Goal: Transaction & Acquisition: Book appointment/travel/reservation

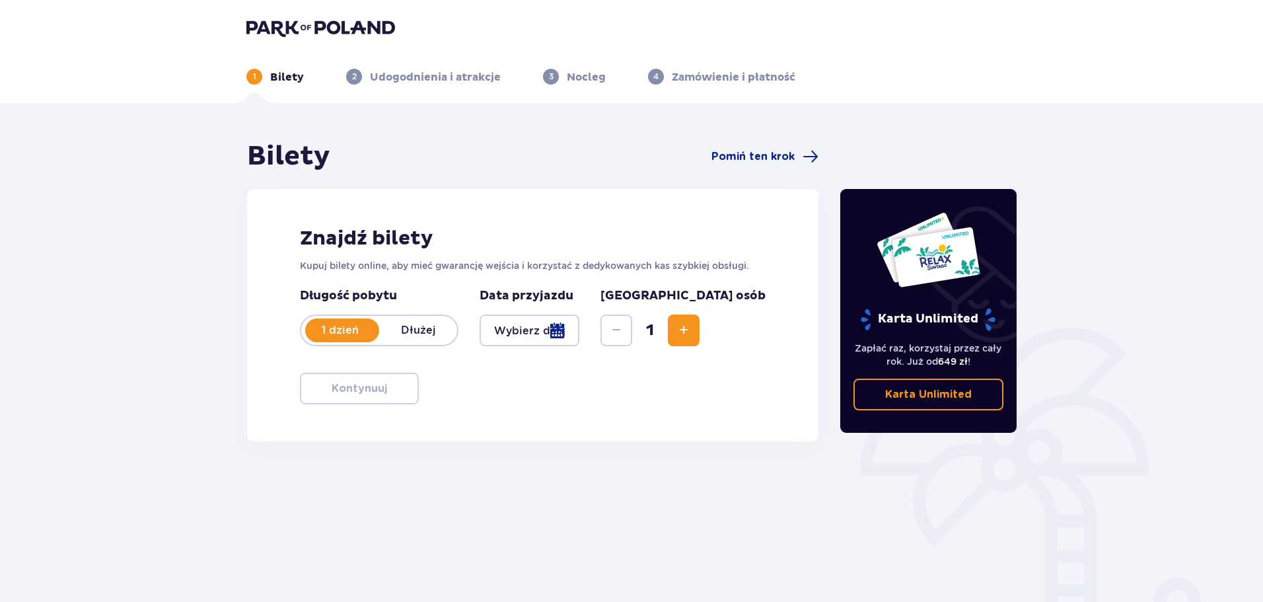
click at [579, 330] on div at bounding box center [529, 330] width 100 height 32
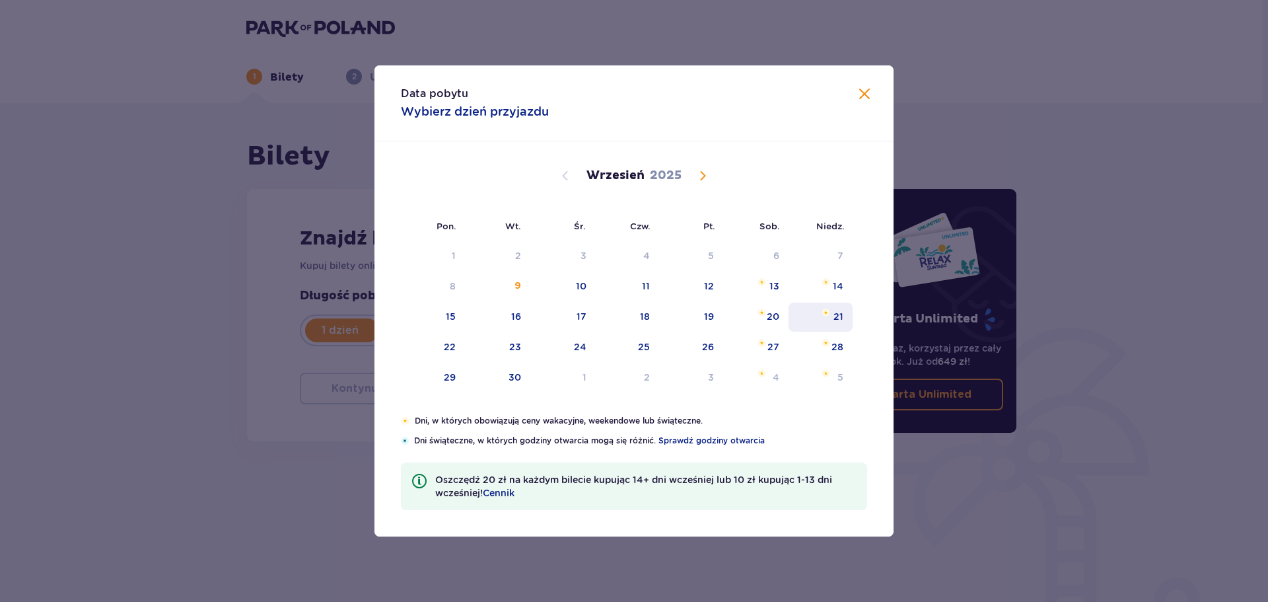
click at [755, 317] on div "20" at bounding box center [755, 316] width 65 height 29
type input "20.09.25"
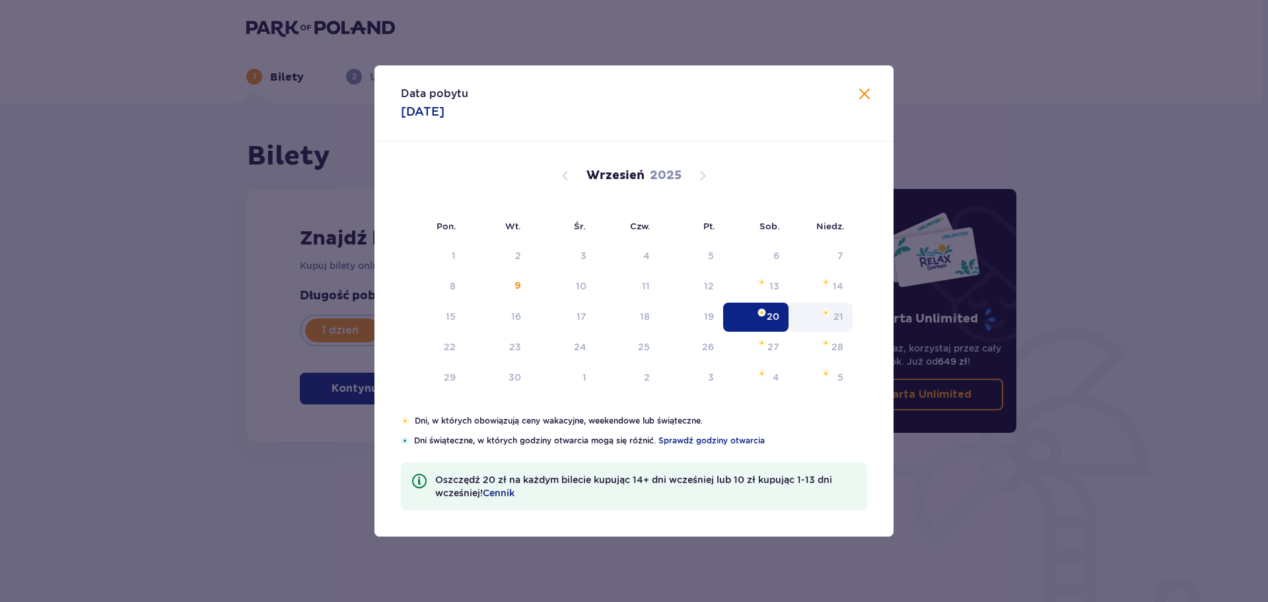
click at [824, 312] on img "niedziela, 21 września 2025" at bounding box center [826, 312] width 9 height 8
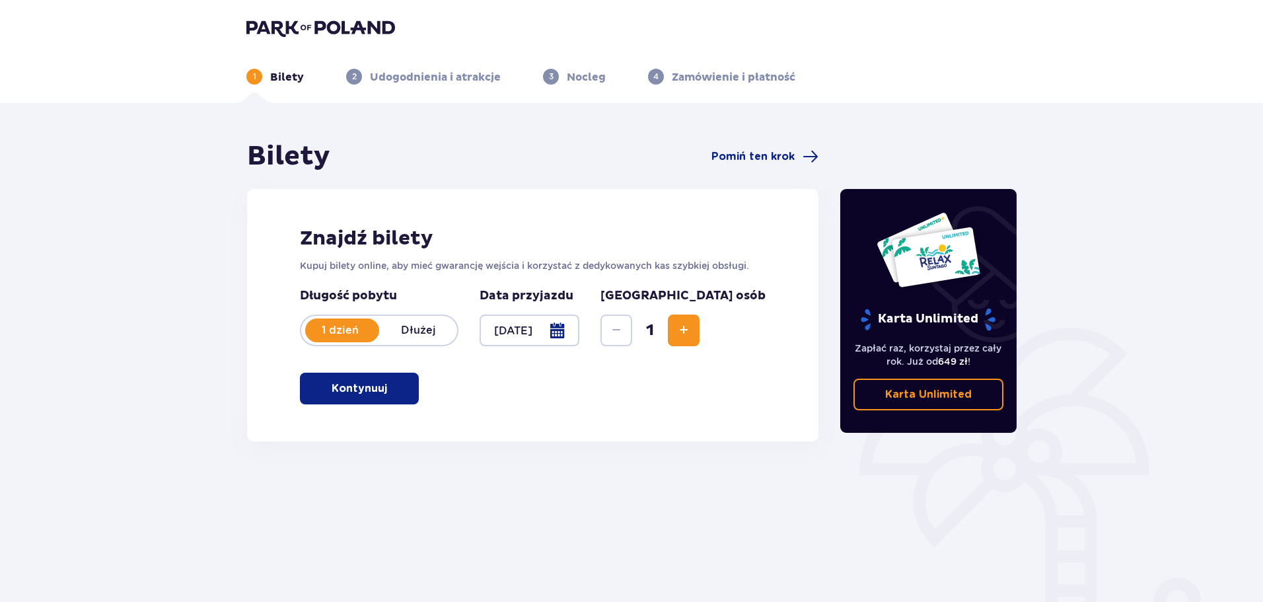
click at [344, 386] on p "Kontynuuj" at bounding box center [359, 388] width 55 height 15
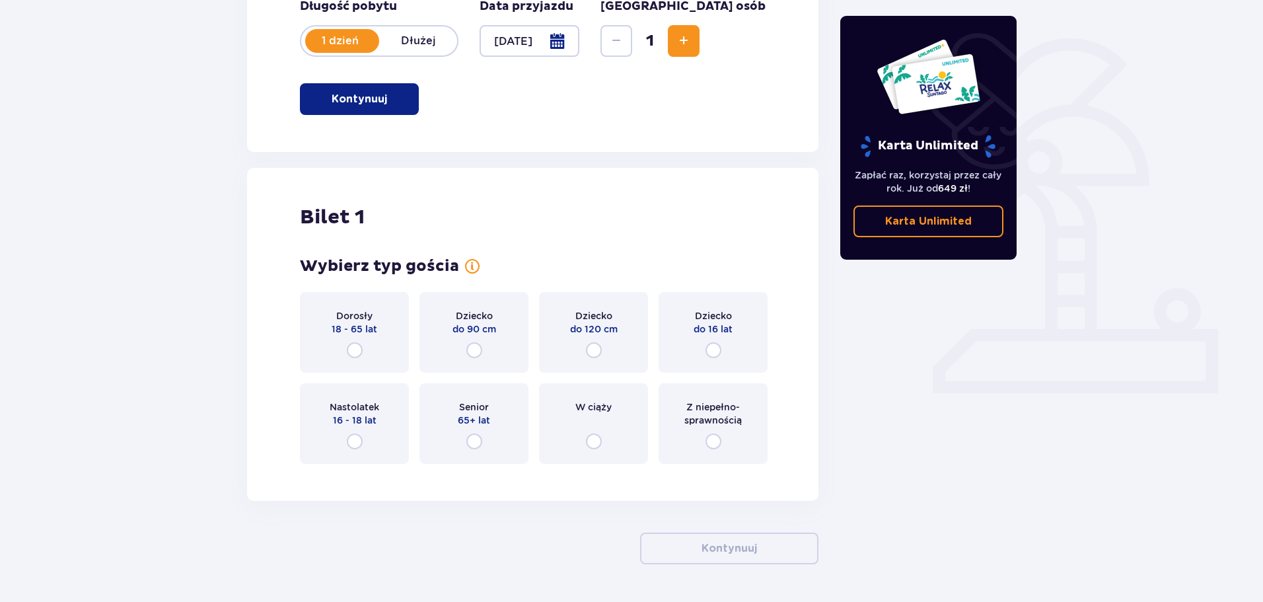
scroll to position [331, 0]
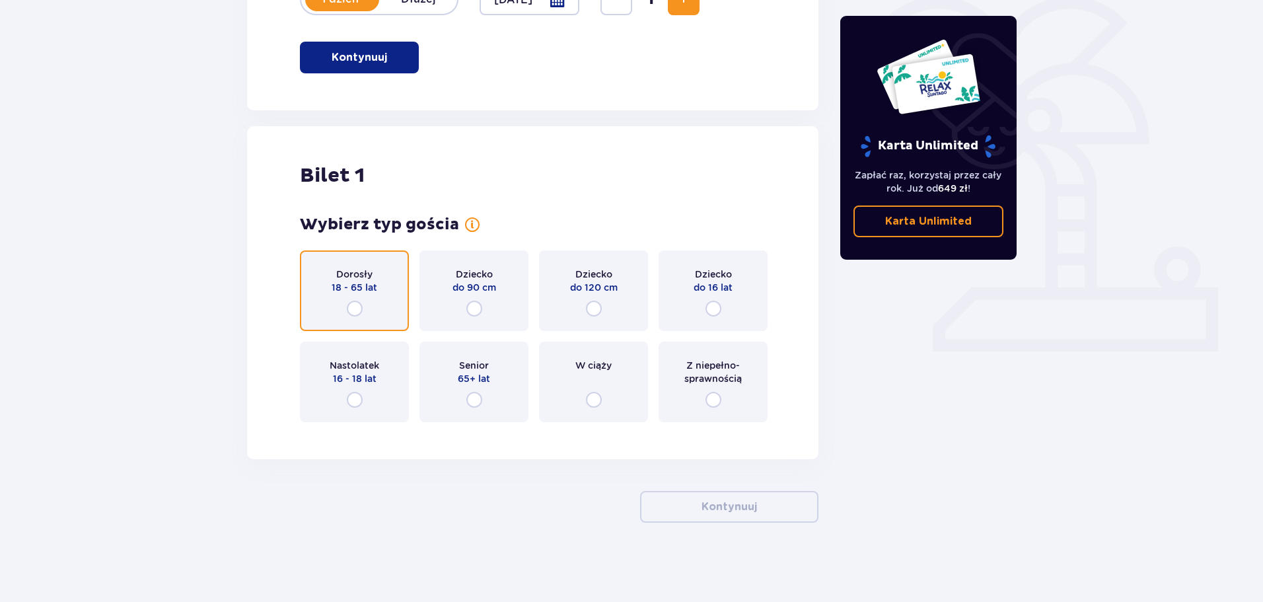
click at [357, 308] on input "radio" at bounding box center [355, 309] width 16 height 16
radio input "true"
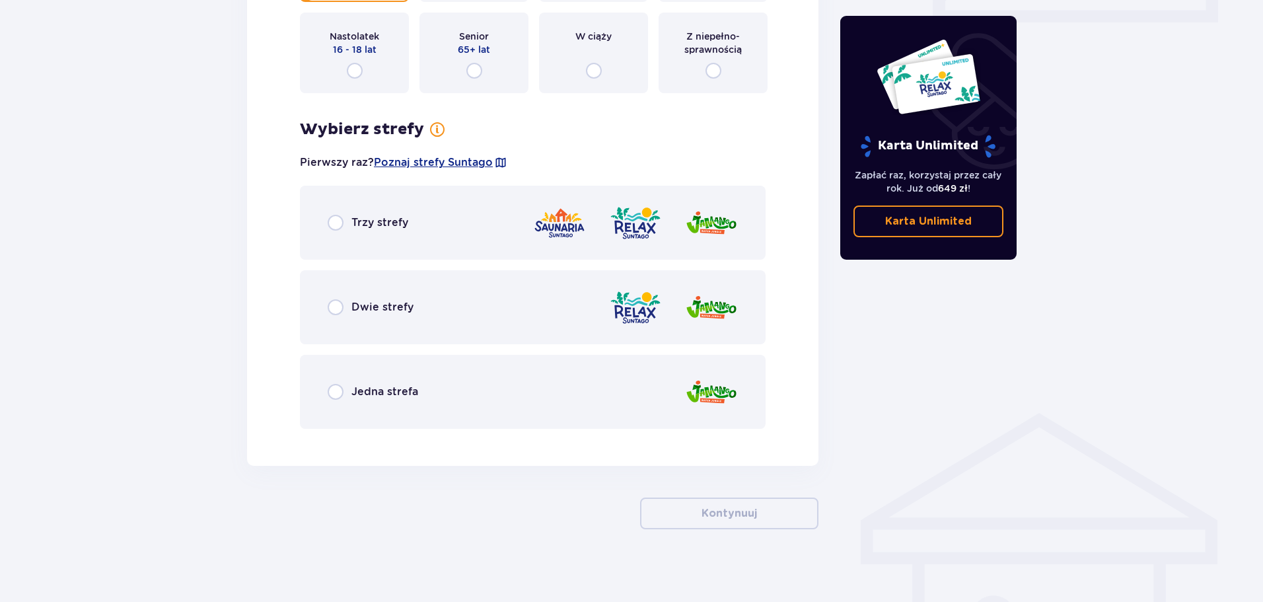
scroll to position [666, 0]
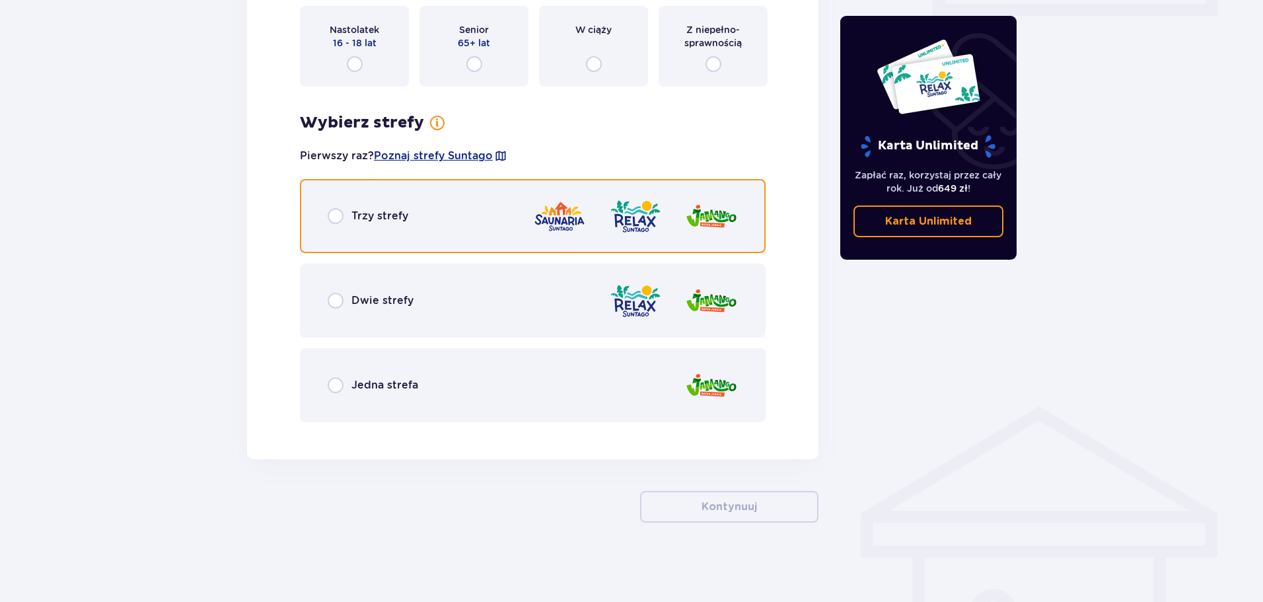
click at [336, 215] on input "radio" at bounding box center [336, 216] width 16 height 16
radio input "true"
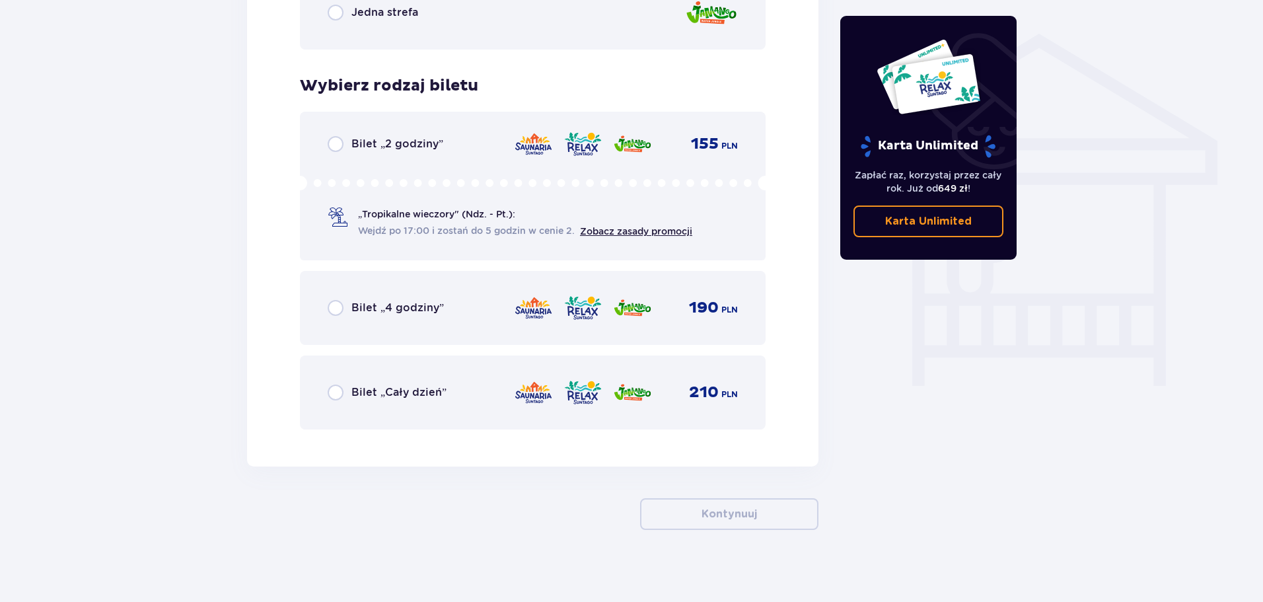
scroll to position [1046, 0]
